Goal: Navigation & Orientation: Find specific page/section

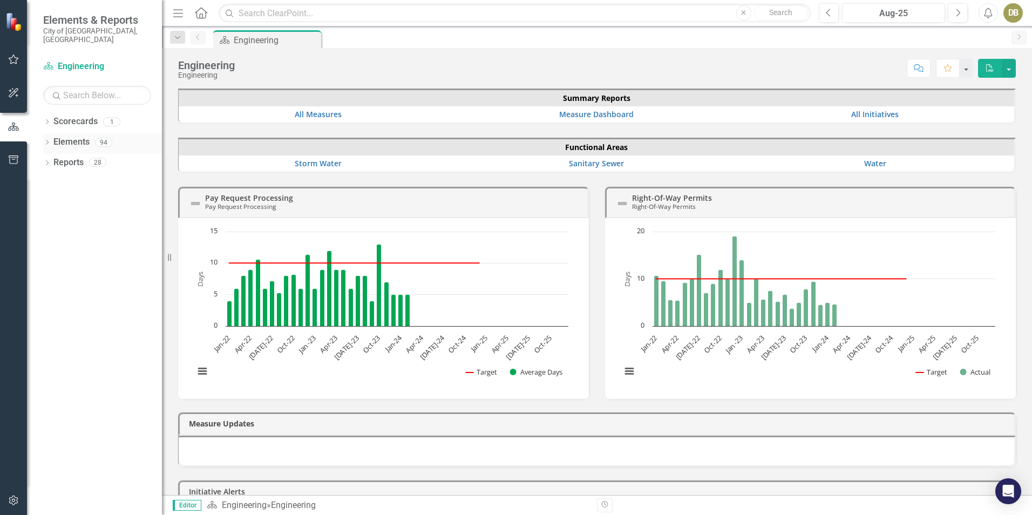
click at [45, 140] on icon "Dropdown" at bounding box center [47, 143] width 8 height 6
click at [959, 16] on icon "Next" at bounding box center [957, 13] width 6 height 10
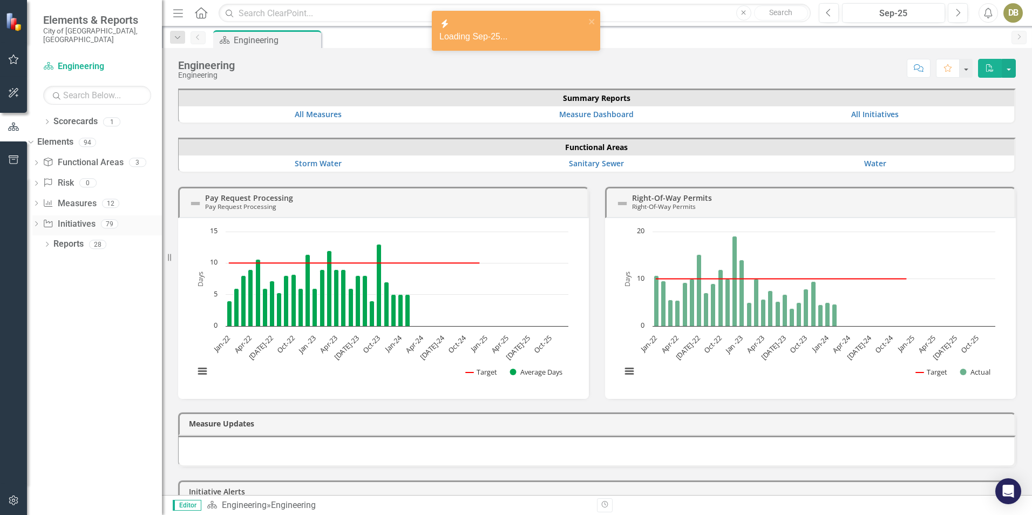
click at [90, 218] on link "Initiative Initiatives" at bounding box center [69, 224] width 52 height 12
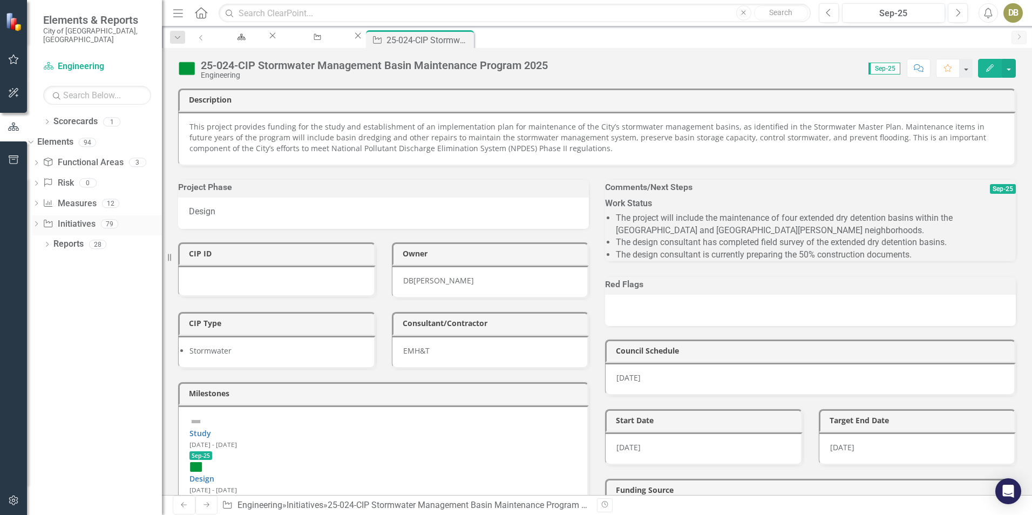
click at [40, 222] on icon "Dropdown" at bounding box center [36, 225] width 8 height 6
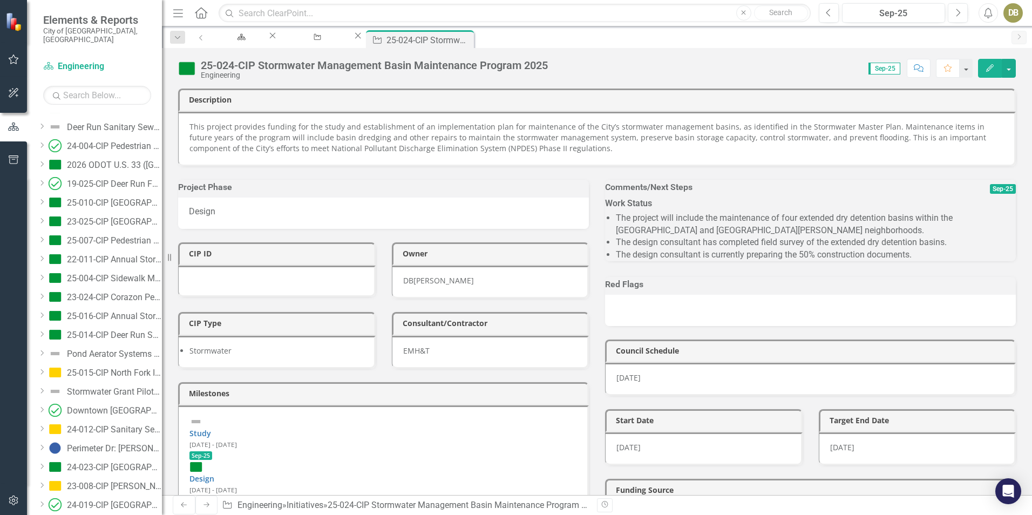
scroll to position [593, 0]
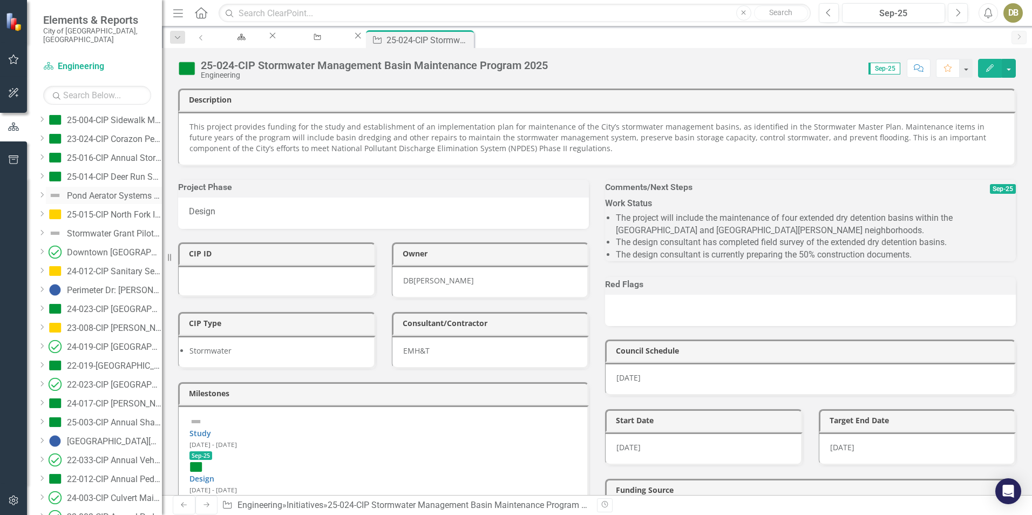
click at [117, 191] on div "Pond Aerator Systems 2024" at bounding box center [114, 196] width 95 height 10
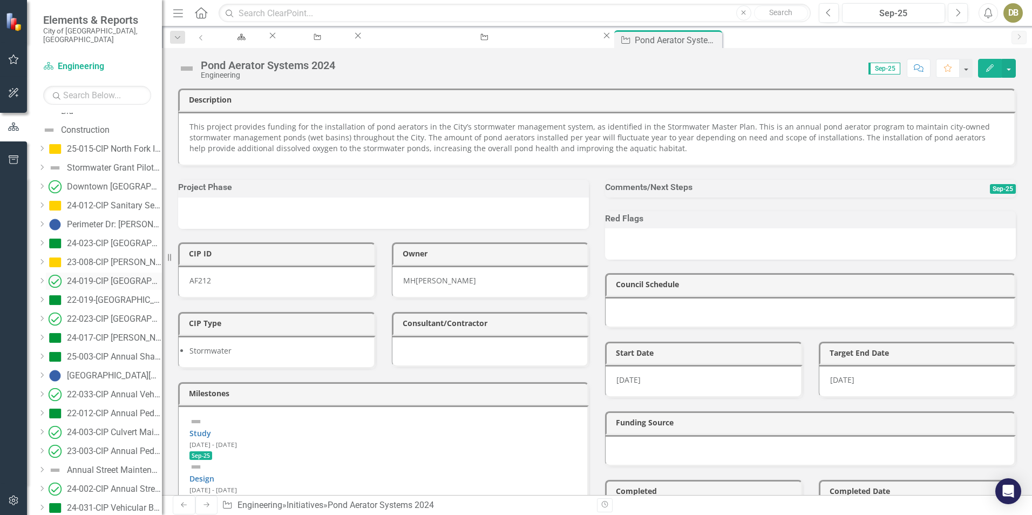
scroll to position [544, 0]
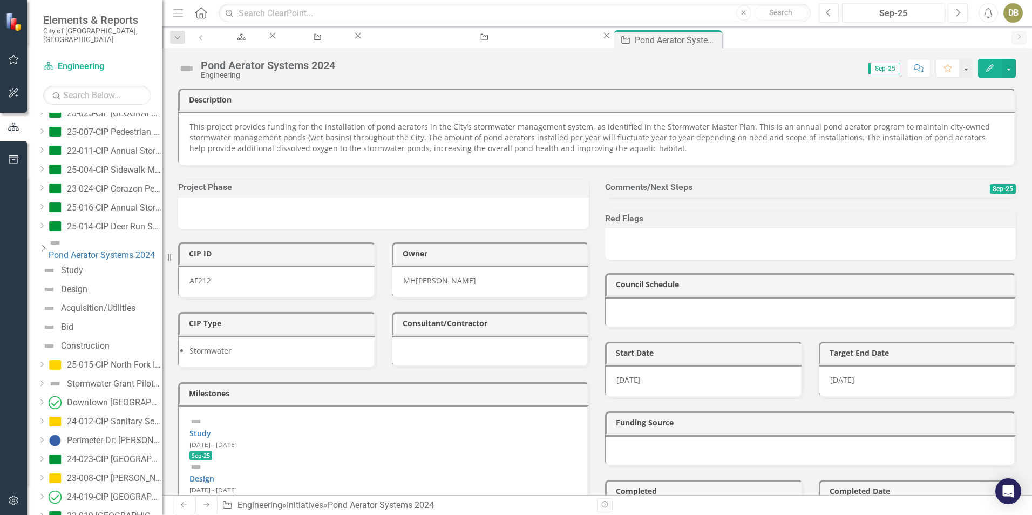
click at [49, 244] on icon "Dropdown" at bounding box center [43, 248] width 11 height 9
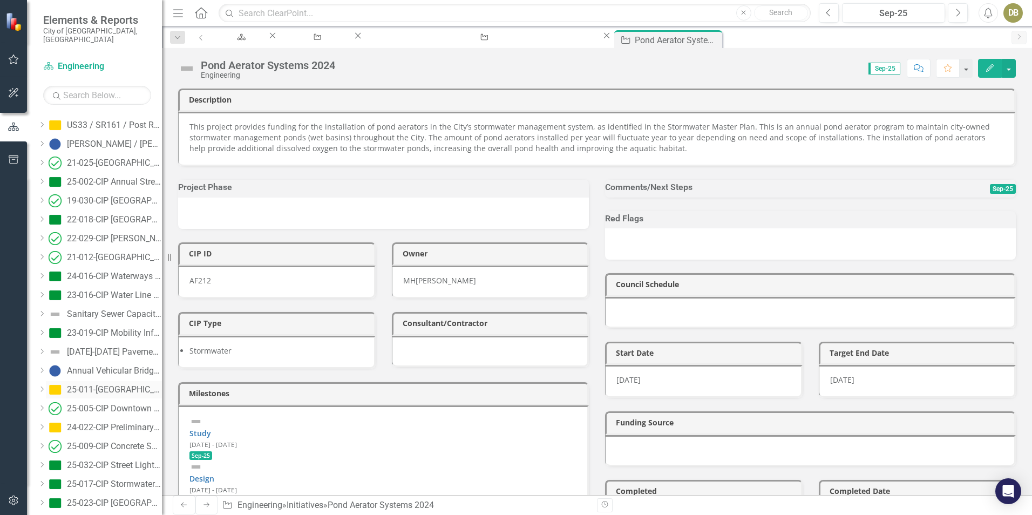
scroll to position [1224, 0]
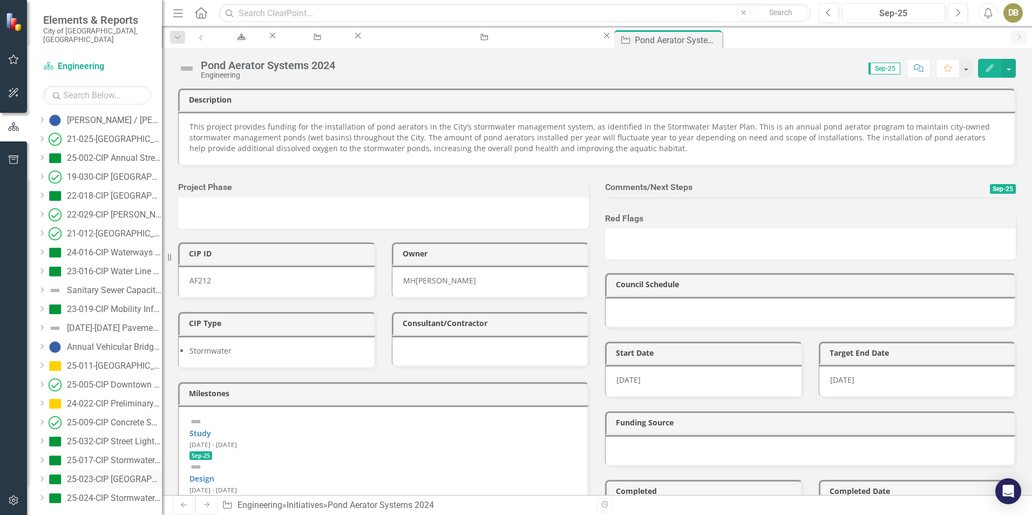
click at [113, 474] on div "25-023-CIP [GEOGRAPHIC_DATA] [GEOGRAPHIC_DATA] Improvements" at bounding box center [114, 479] width 95 height 10
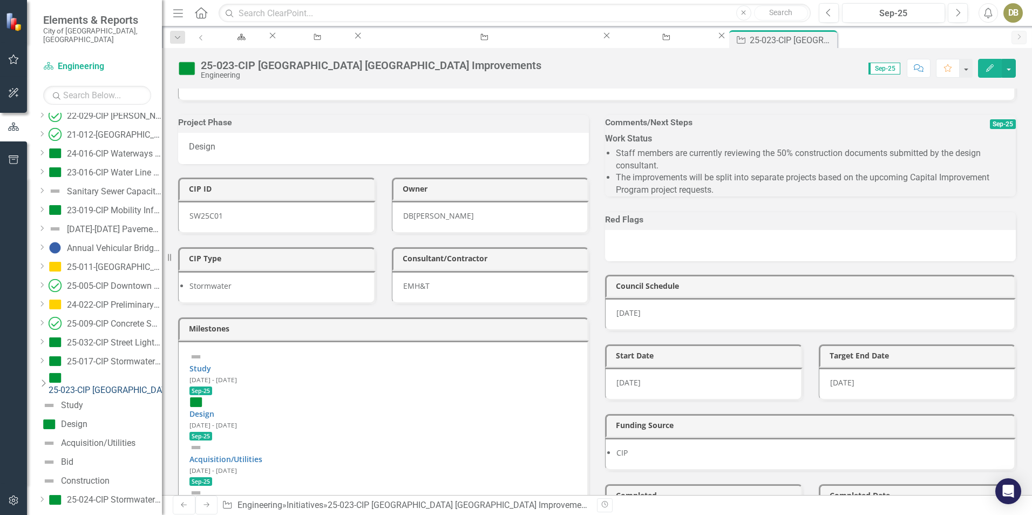
scroll to position [1318, 0]
click at [49, 376] on icon "Dropdown" at bounding box center [43, 380] width 11 height 9
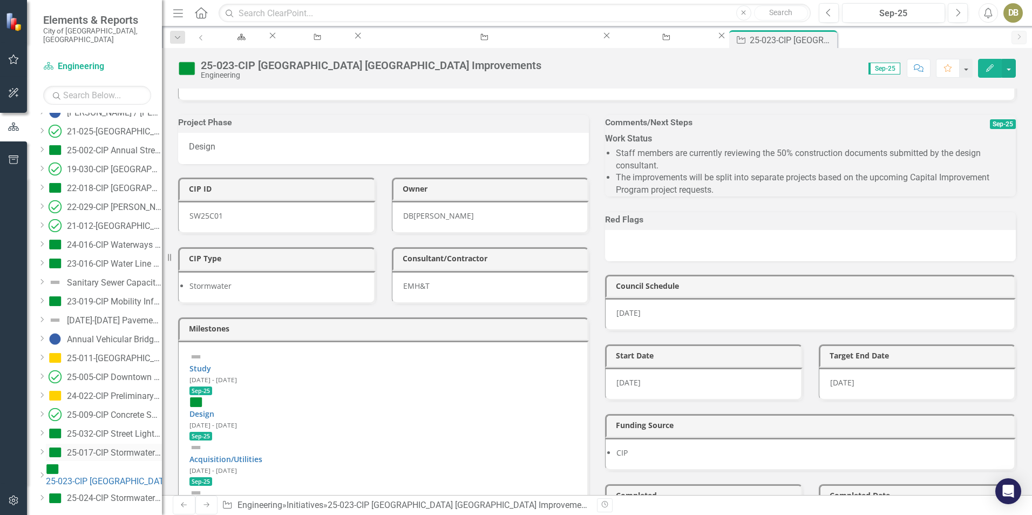
click at [118, 443] on link "25-017-CIP Stormwater Grant Pilot Project 2025" at bounding box center [104, 451] width 116 height 17
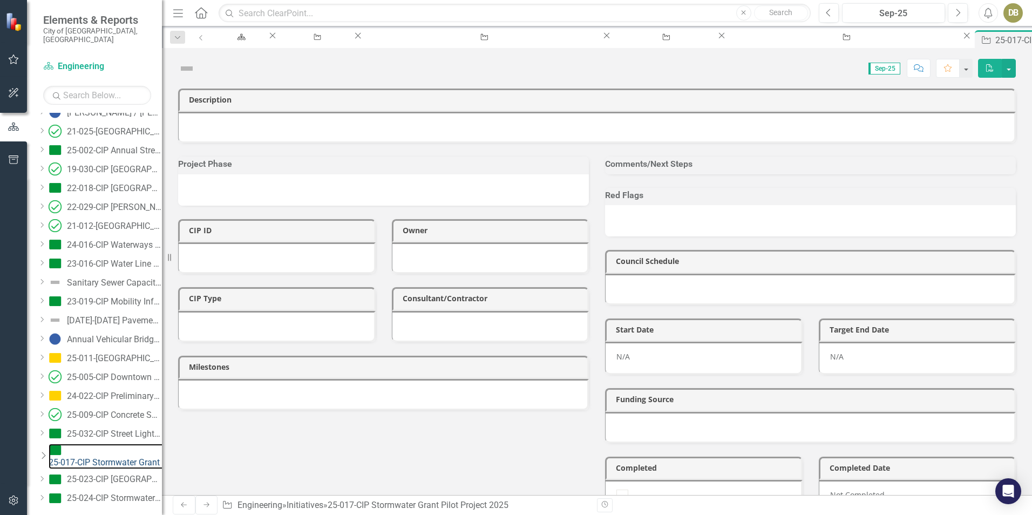
scroll to position [1162, 0]
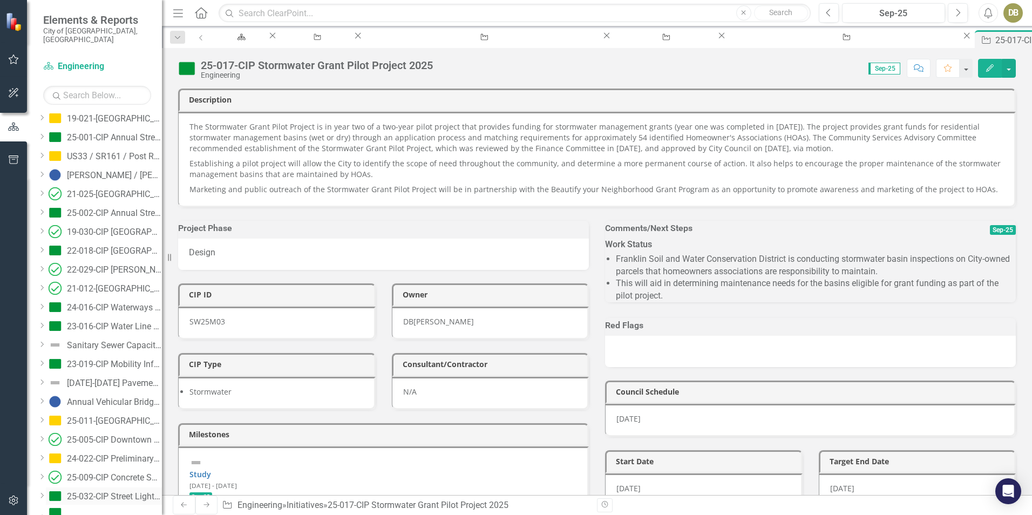
click at [99, 492] on div "25-032-CIP Street Light and Bridge Rail Painting 2025" at bounding box center [114, 497] width 95 height 10
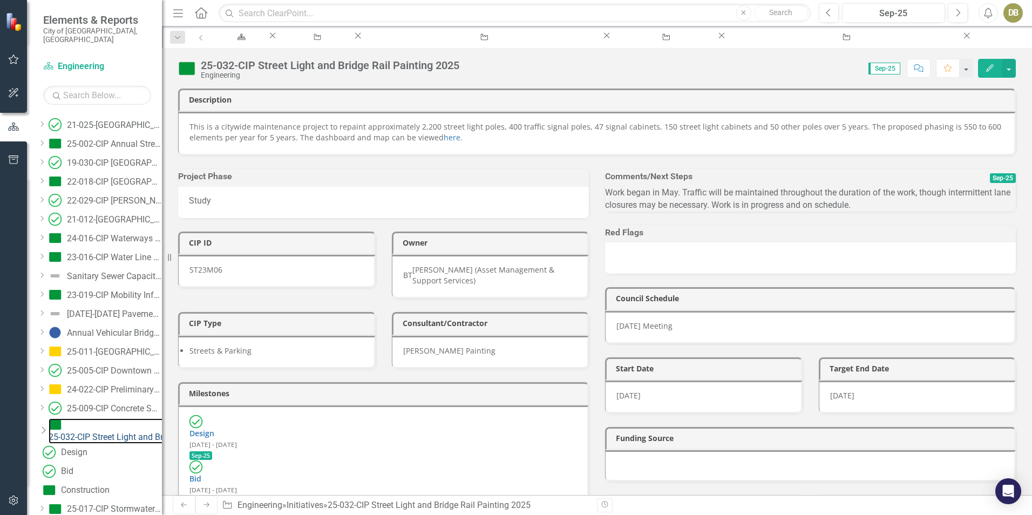
scroll to position [1280, 0]
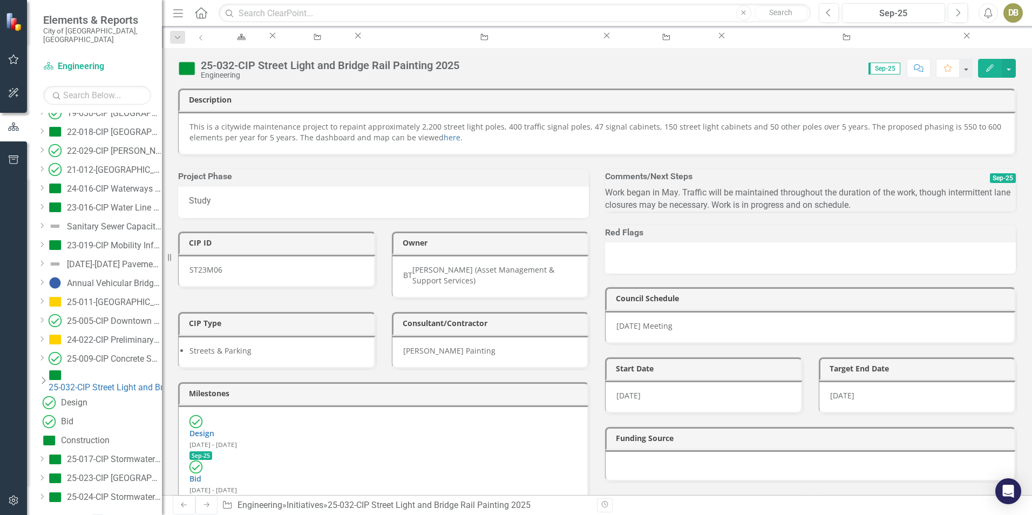
click at [49, 376] on icon "Dropdown" at bounding box center [43, 380] width 11 height 9
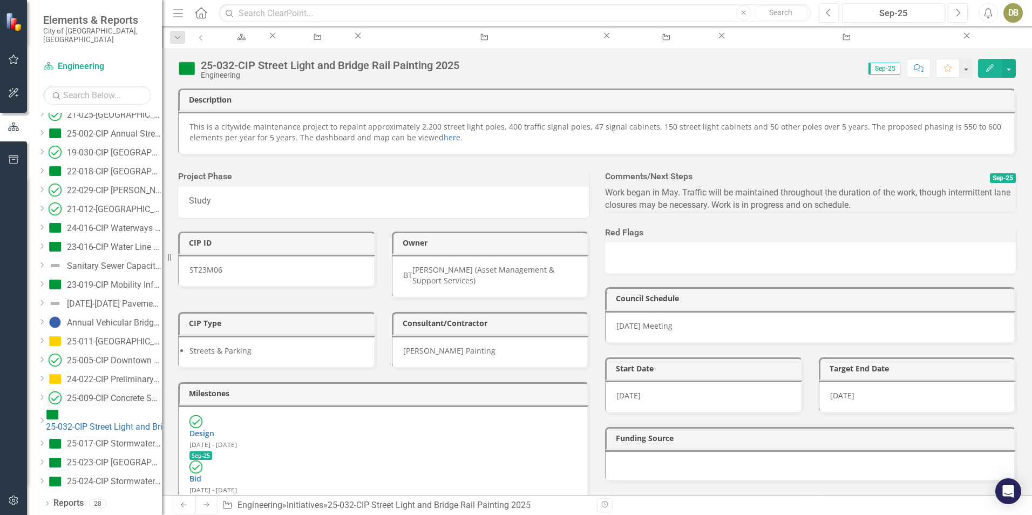
scroll to position [1224, 0]
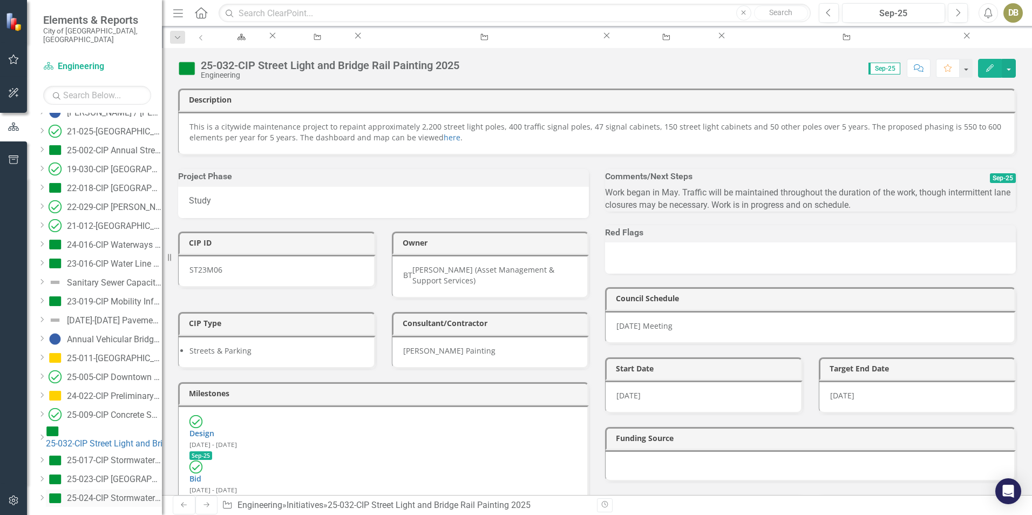
click at [117, 493] on div "25-024-CIP Stormwater Management Basin Maintenance Program 2025" at bounding box center [114, 498] width 95 height 10
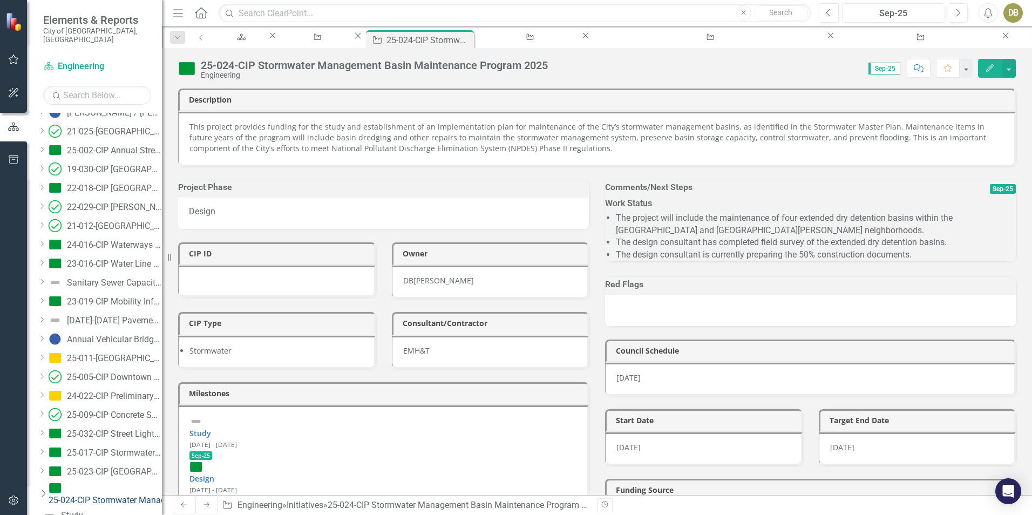
scroll to position [1199, 0]
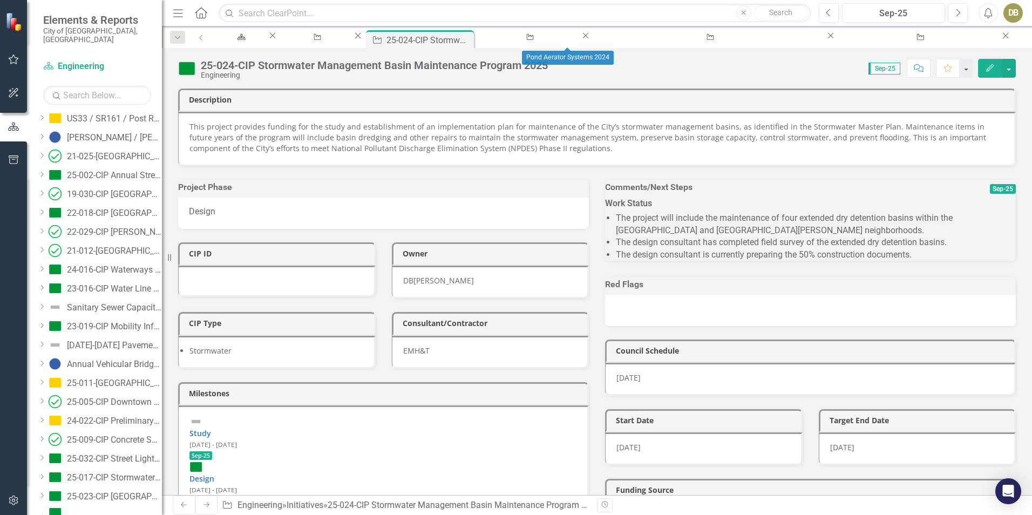
click at [591, 39] on icon "Close" at bounding box center [585, 35] width 11 height 9
click at [363, 40] on icon "Close" at bounding box center [357, 35] width 11 height 9
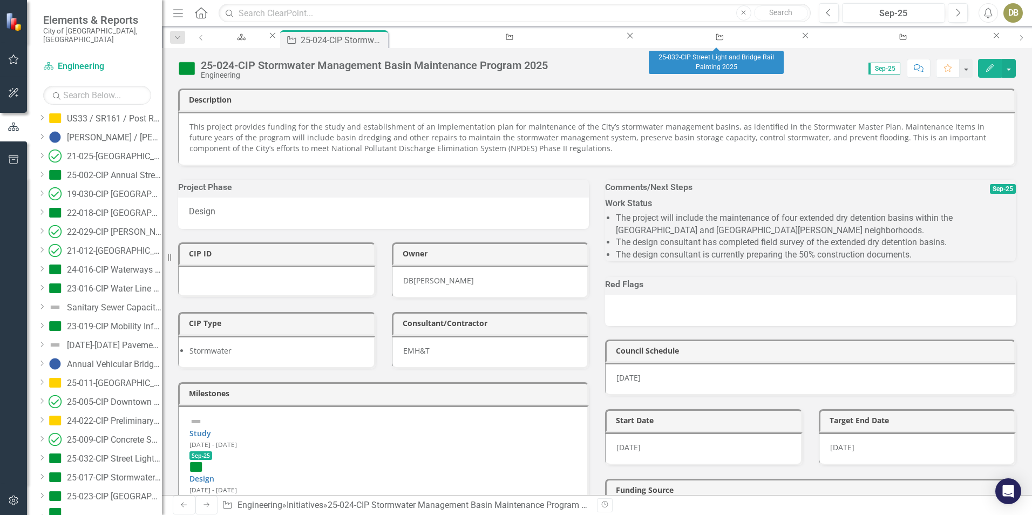
drag, startPoint x: 767, startPoint y: 39, endPoint x: 769, endPoint y: 45, distance: 6.3
click at [991, 39] on div "Close" at bounding box center [996, 36] width 11 height 12
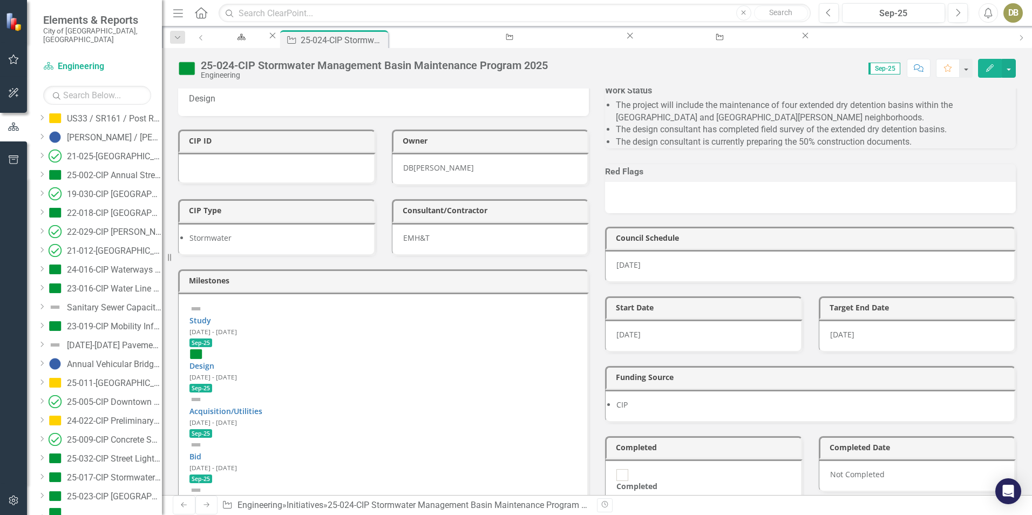
scroll to position [0, 0]
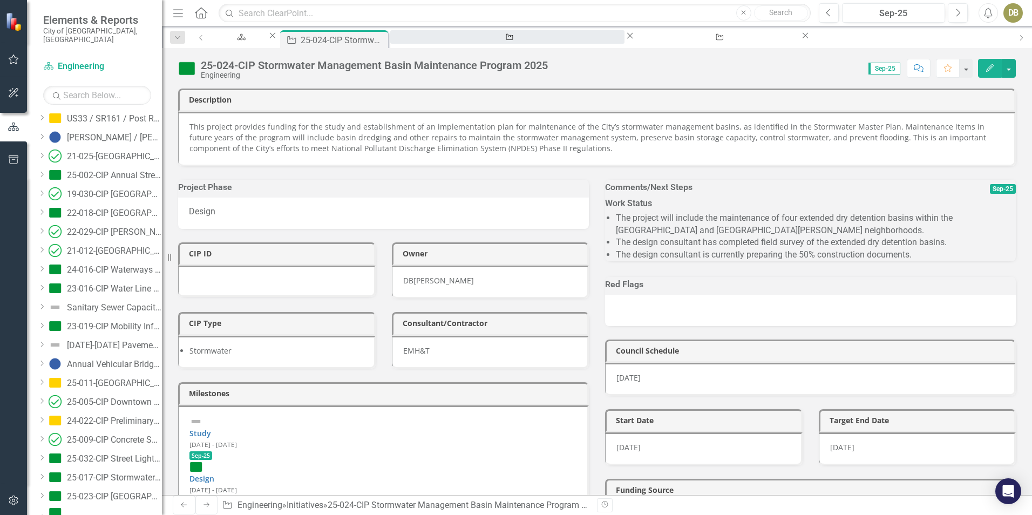
click at [484, 40] on div "25-023-CIP [GEOGRAPHIC_DATA] [GEOGRAPHIC_DATA] Improvements" at bounding box center [507, 46] width 215 height 13
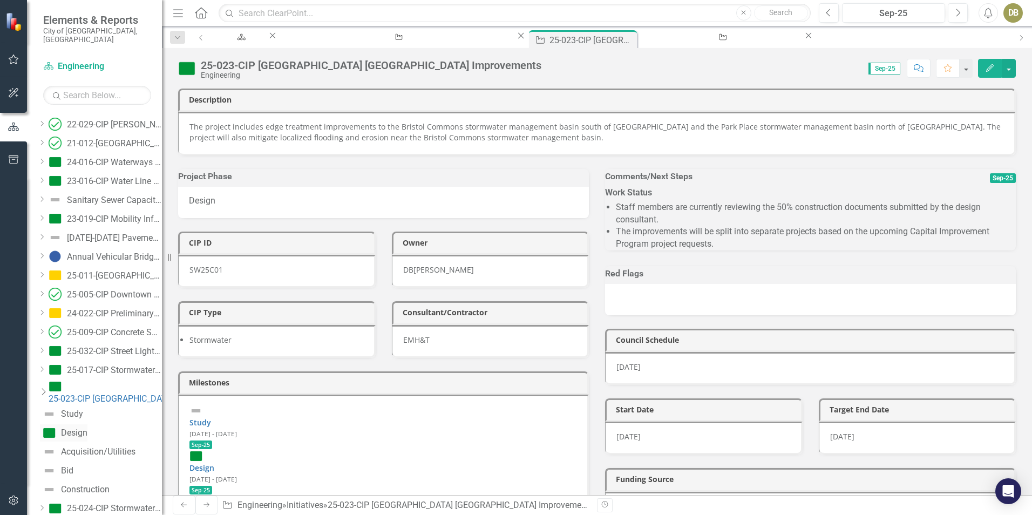
scroll to position [1318, 0]
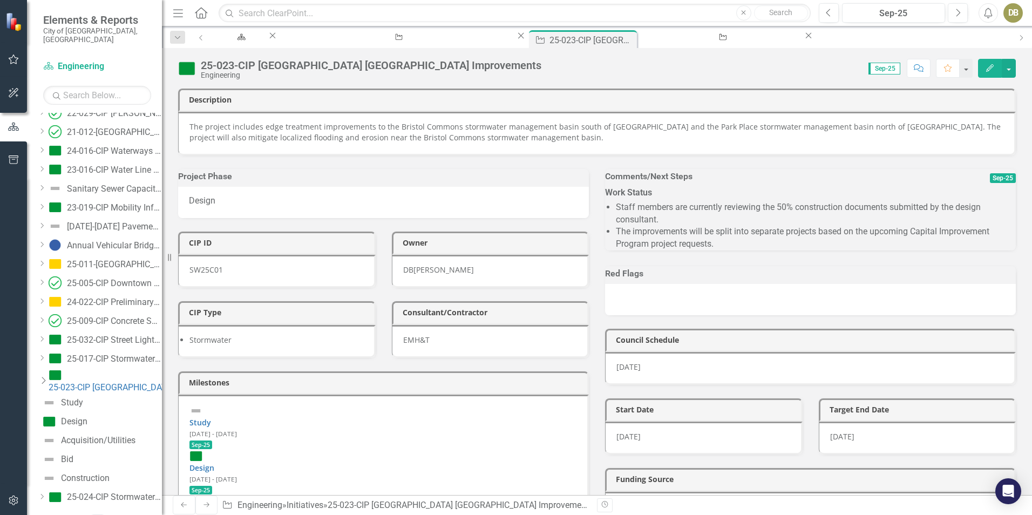
click at [46, 377] on icon at bounding box center [44, 380] width 4 height 7
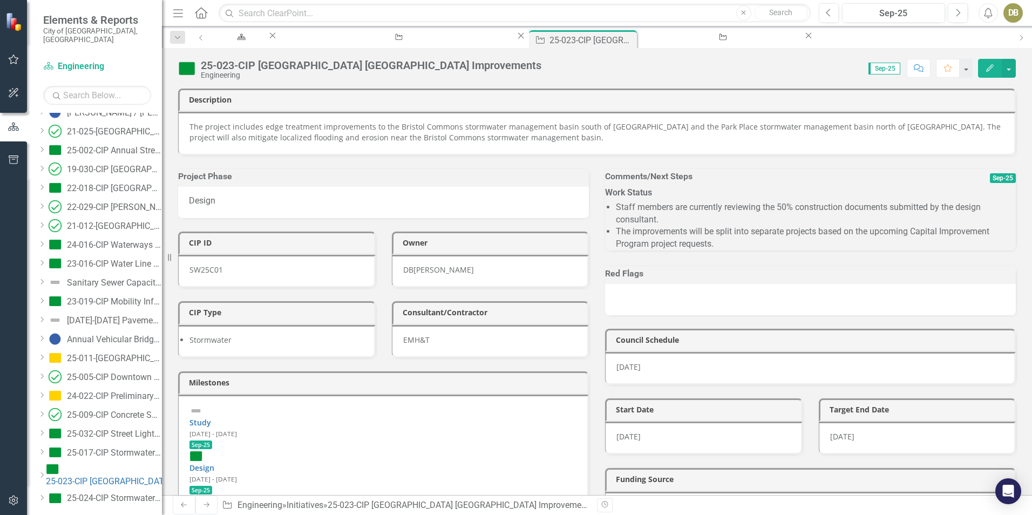
click at [582, 66] on div "Score: N/A Sep-25 Completed Comment Favorite Edit" at bounding box center [781, 68] width 469 height 18
click at [648, 41] on div "25-017-CIP Stormwater Grant Pilot Project 2025" at bounding box center [720, 46] width 145 height 13
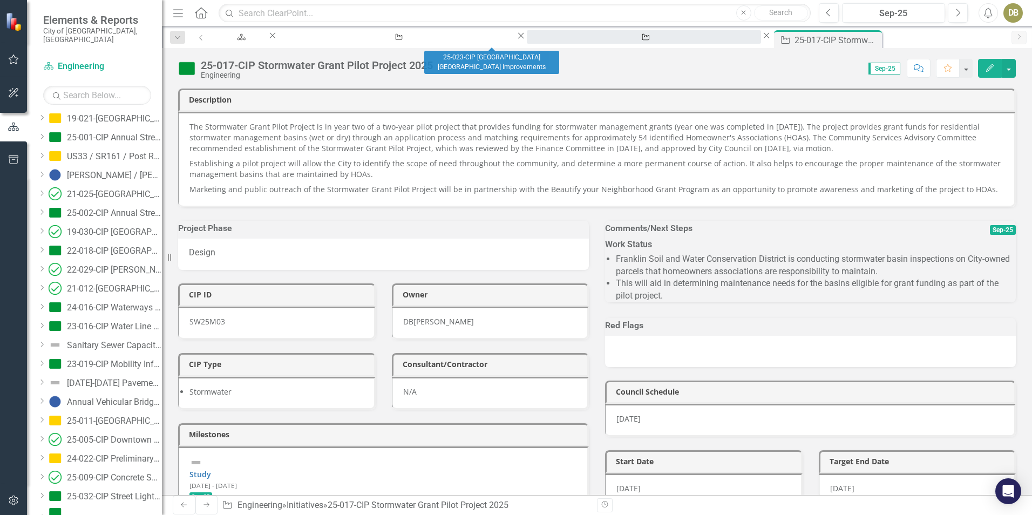
click at [536, 40] on div "25-023-CIP [GEOGRAPHIC_DATA] [GEOGRAPHIC_DATA] Improvements" at bounding box center [643, 46] width 215 height 13
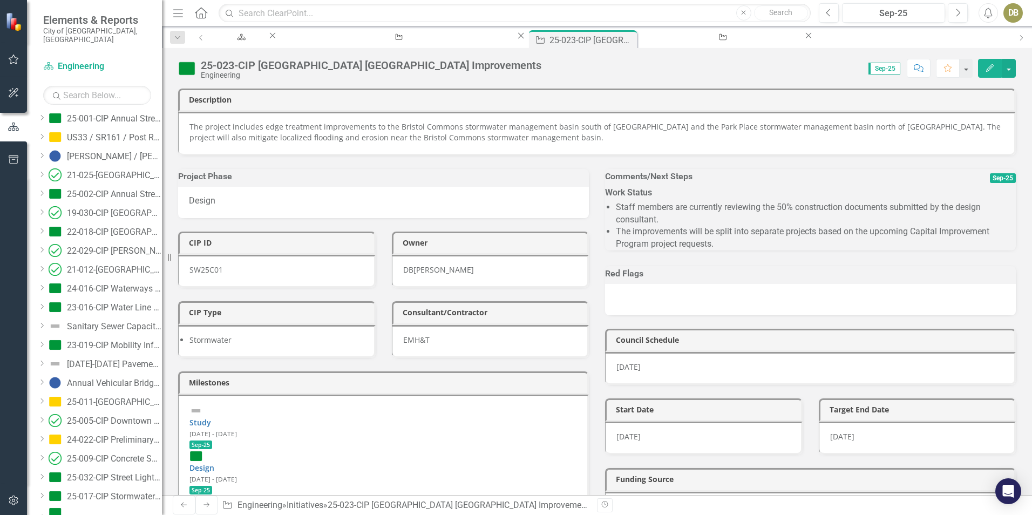
scroll to position [1234, 0]
